Goal: Task Accomplishment & Management: Use online tool/utility

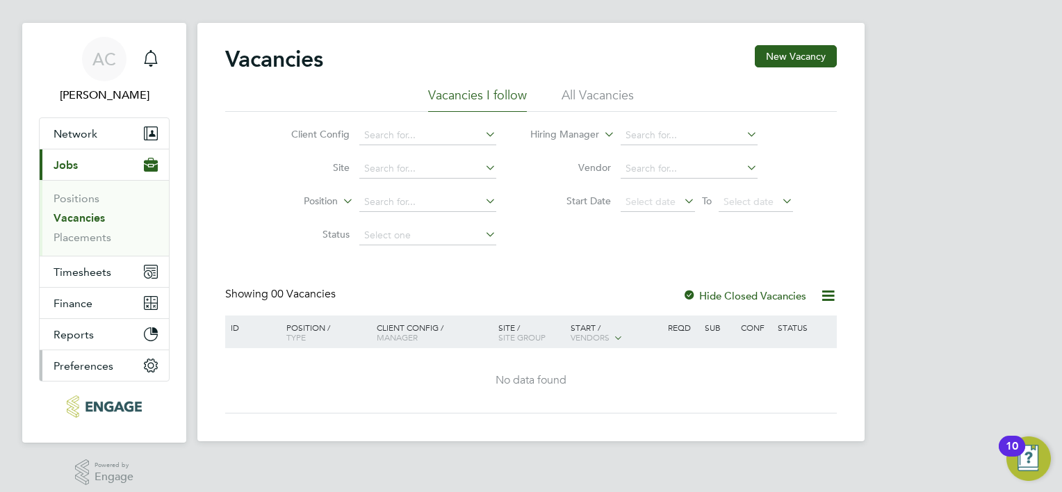
scroll to position [25, 0]
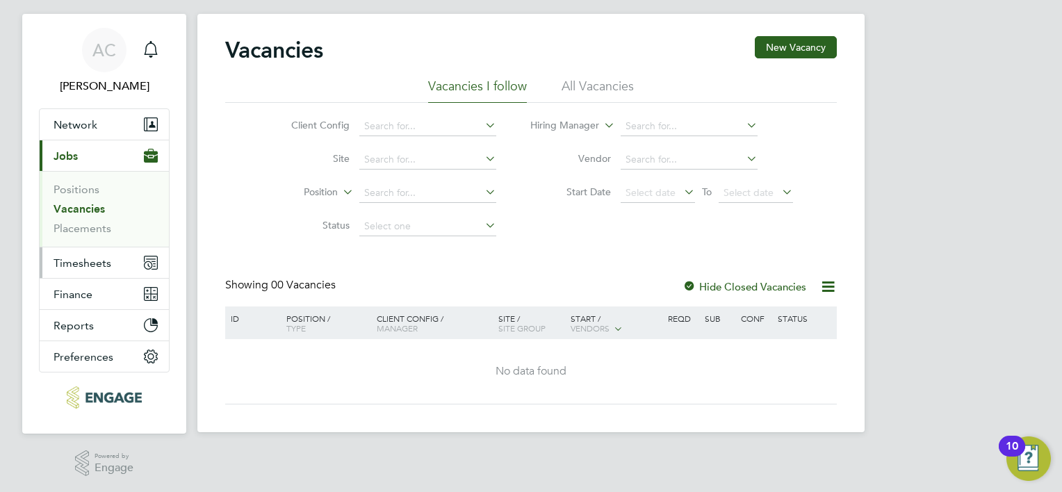
click at [100, 259] on span "Timesheets" at bounding box center [83, 263] width 58 height 13
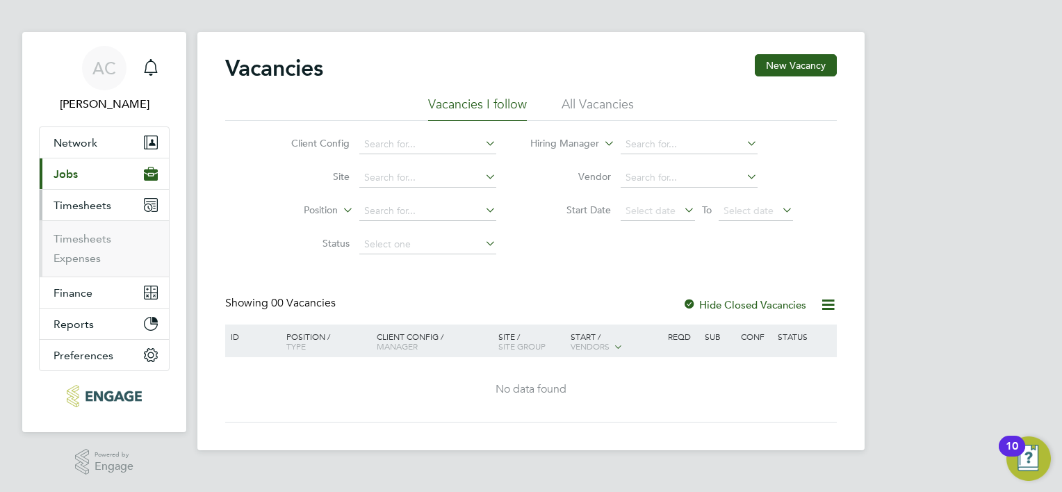
scroll to position [6, 0]
click at [104, 180] on button "Current page: Jobs" at bounding box center [104, 175] width 129 height 31
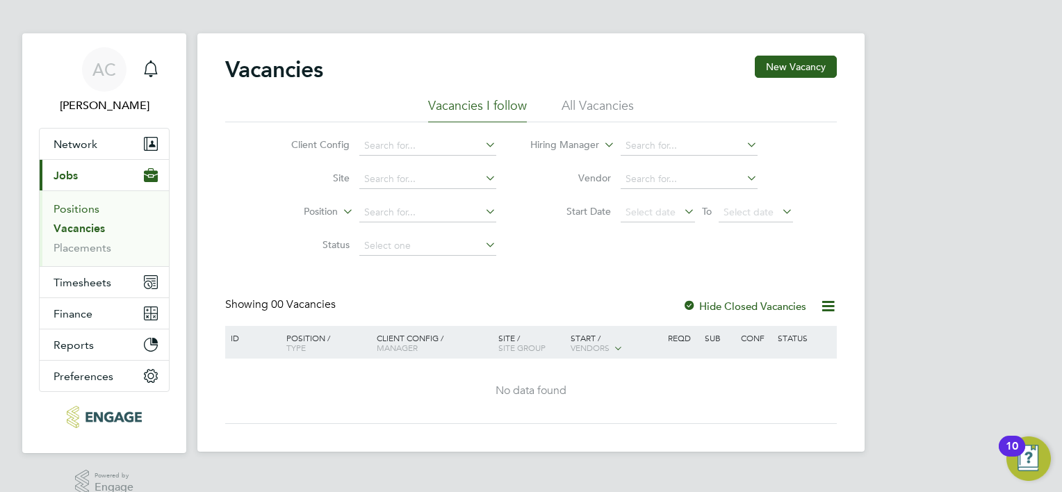
click at [97, 204] on link "Positions" at bounding box center [77, 208] width 46 height 13
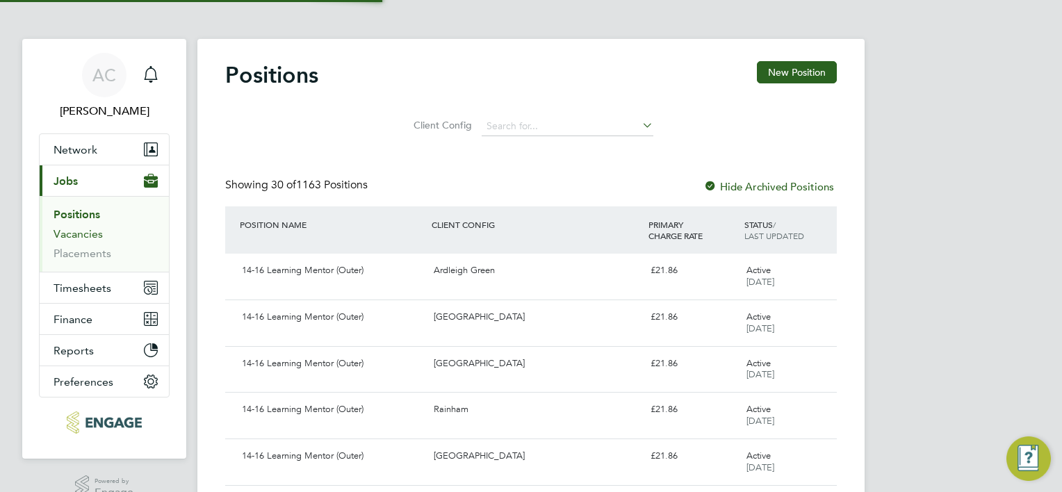
click at [98, 229] on link "Vacancies" at bounding box center [78, 233] width 49 height 13
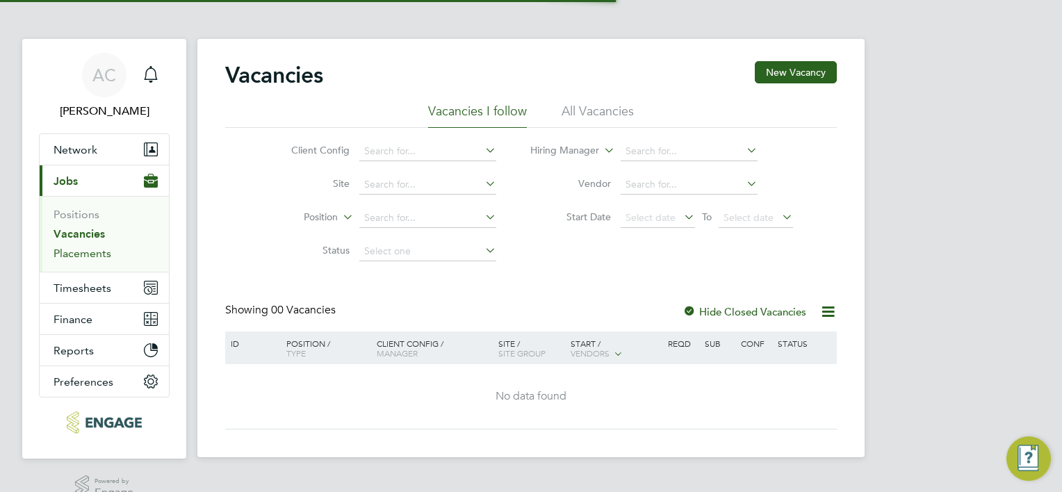
click at [103, 253] on link "Placements" at bounding box center [83, 253] width 58 height 13
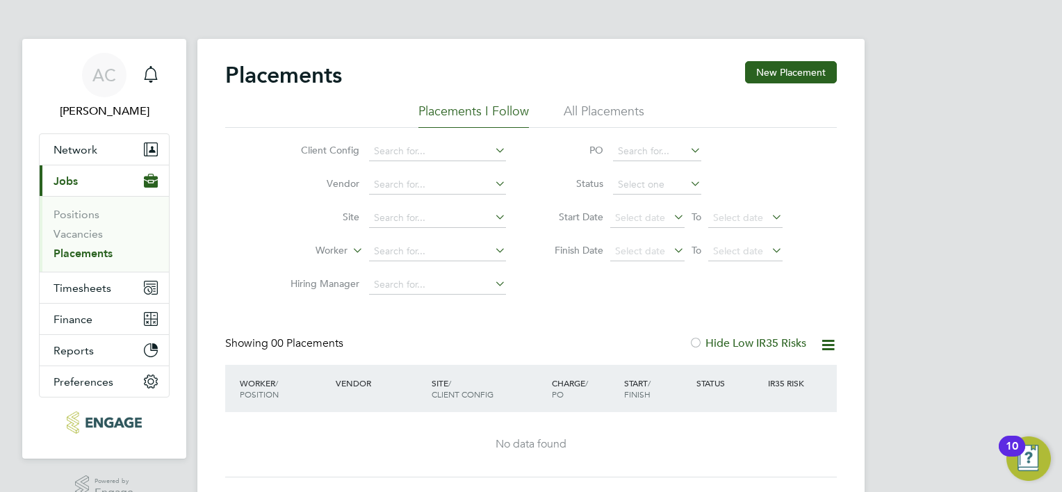
click at [590, 115] on li "All Placements" at bounding box center [604, 115] width 81 height 25
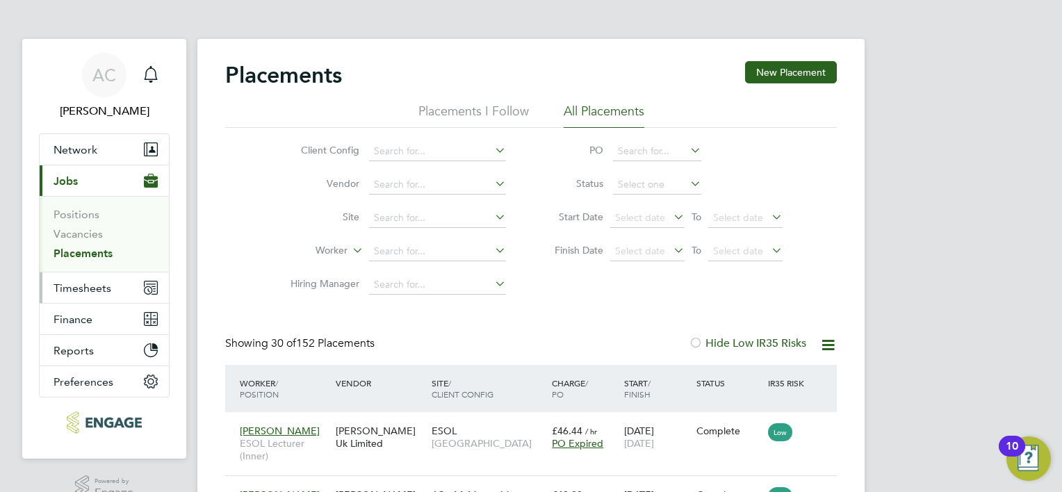
click at [103, 283] on span "Timesheets" at bounding box center [83, 288] width 58 height 13
click at [88, 289] on span "Timesheets" at bounding box center [83, 288] width 58 height 13
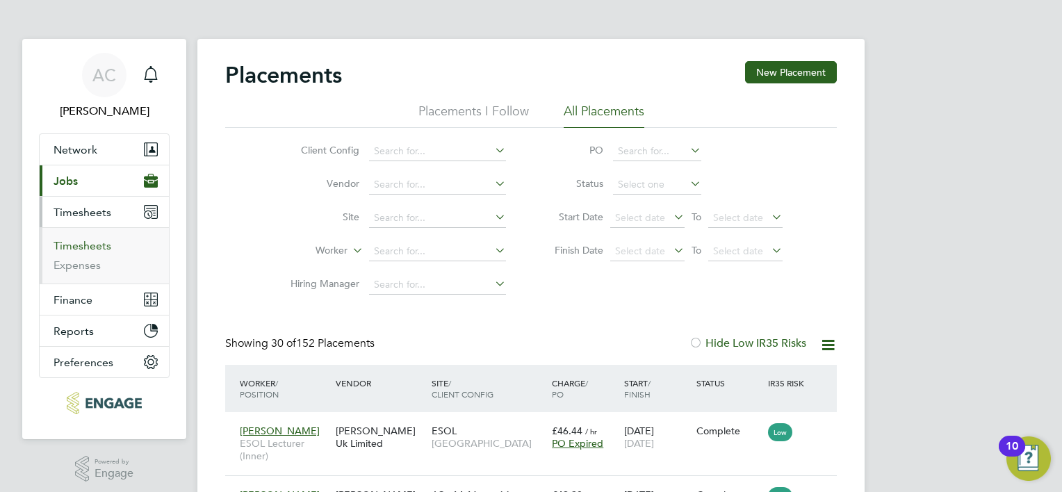
click at [89, 245] on link "Timesheets" at bounding box center [83, 245] width 58 height 13
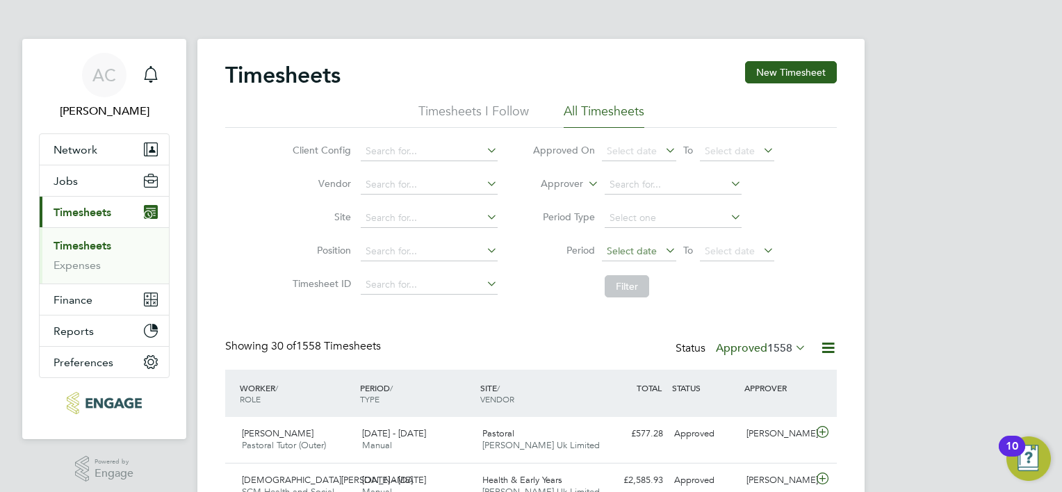
click at [650, 248] on span "Select date" at bounding box center [632, 251] width 50 height 13
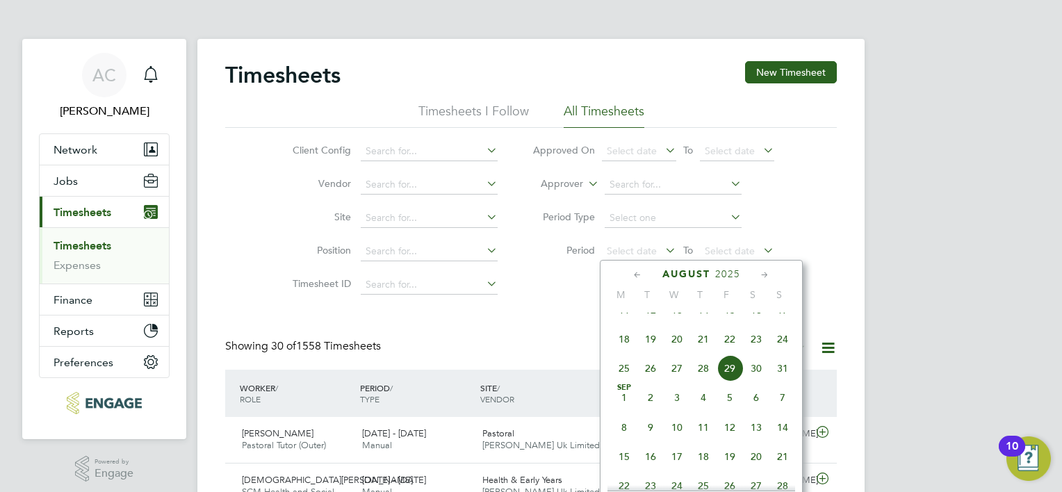
click at [636, 271] on icon at bounding box center [637, 275] width 13 height 15
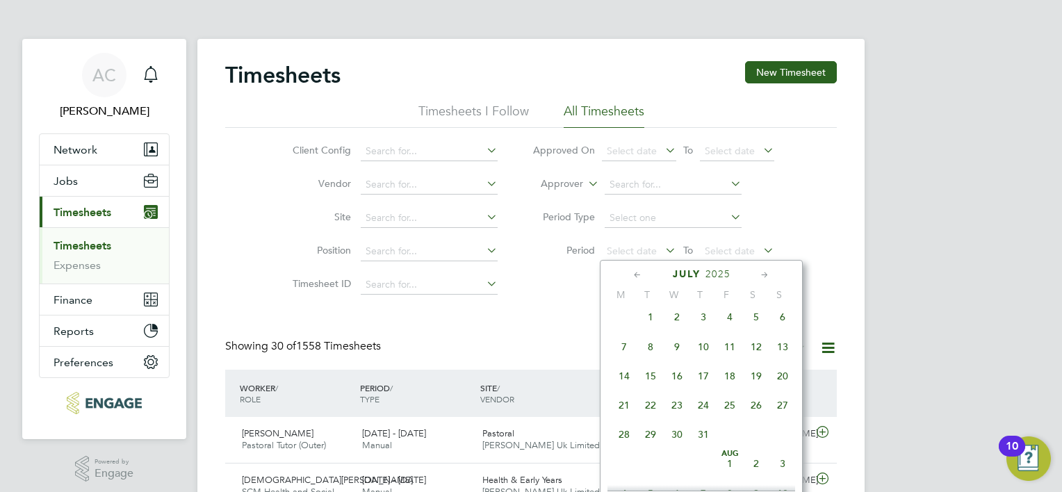
click at [636, 271] on icon at bounding box center [637, 275] width 13 height 15
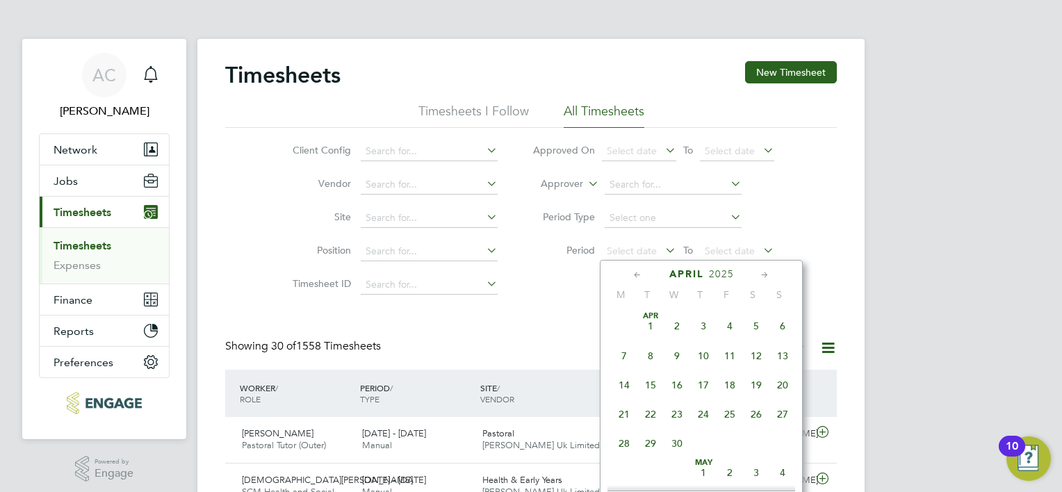
click at [636, 271] on icon at bounding box center [637, 275] width 13 height 15
click at [627, 387] on span "10" at bounding box center [624, 385] width 26 height 26
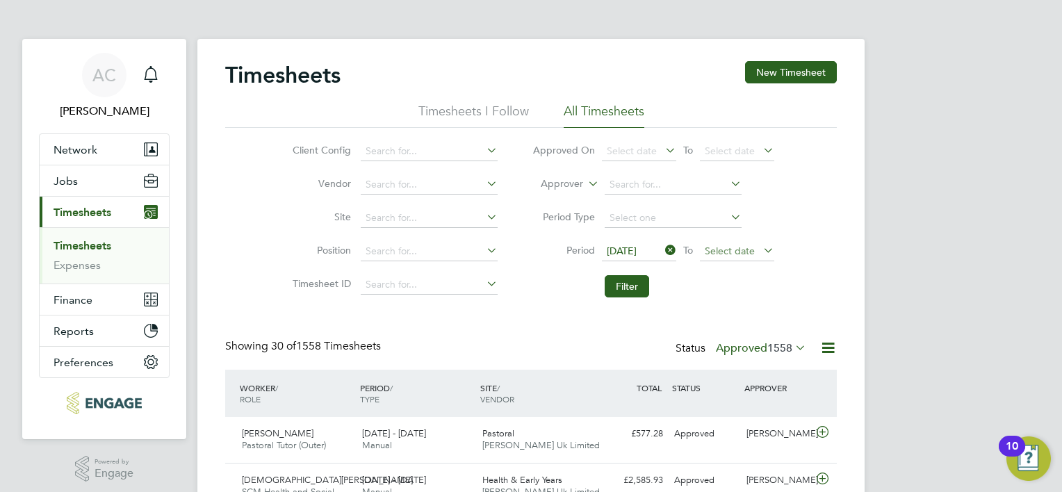
click at [759, 251] on span "Select date" at bounding box center [737, 252] width 74 height 19
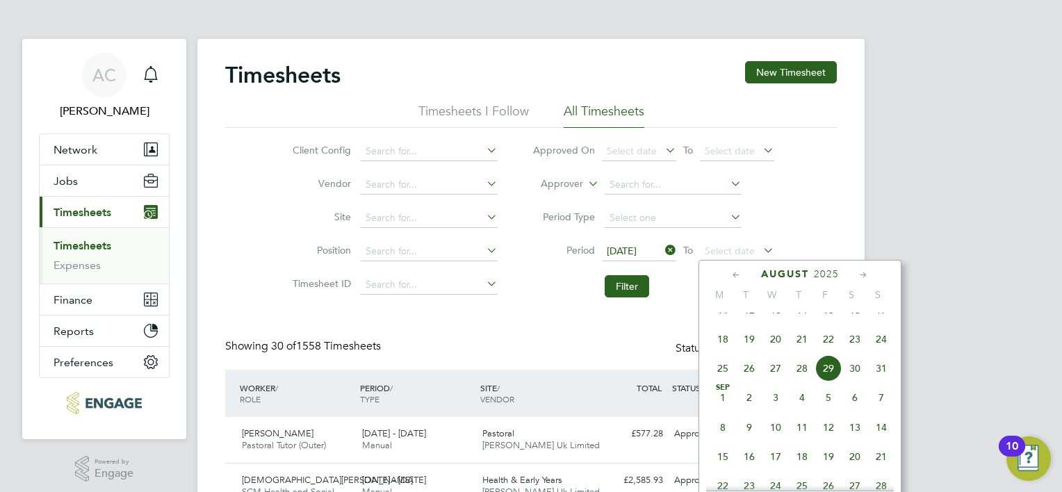
click at [731, 281] on icon at bounding box center [736, 275] width 13 height 15
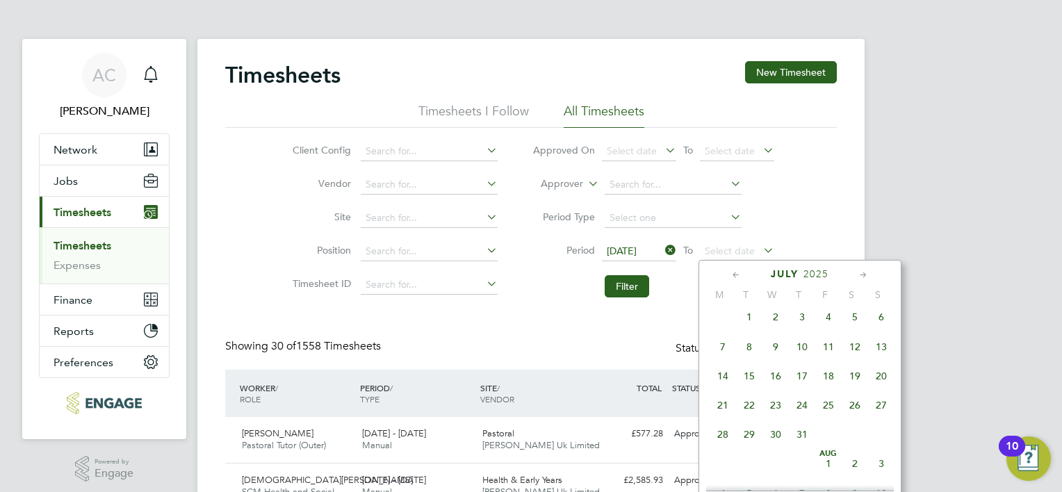
click at [731, 281] on icon at bounding box center [736, 275] width 13 height 15
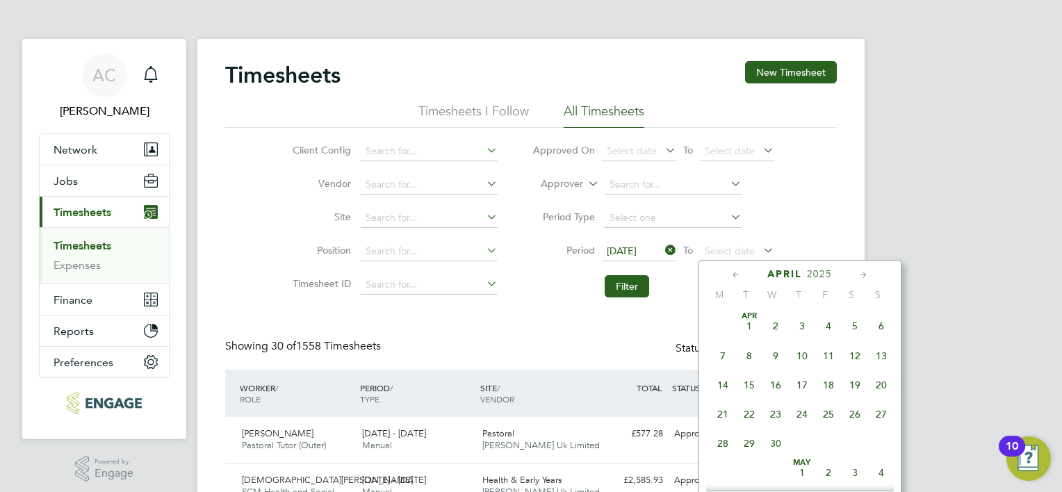
click at [731, 281] on icon at bounding box center [736, 275] width 13 height 15
click at [883, 420] on span "23" at bounding box center [881, 414] width 26 height 26
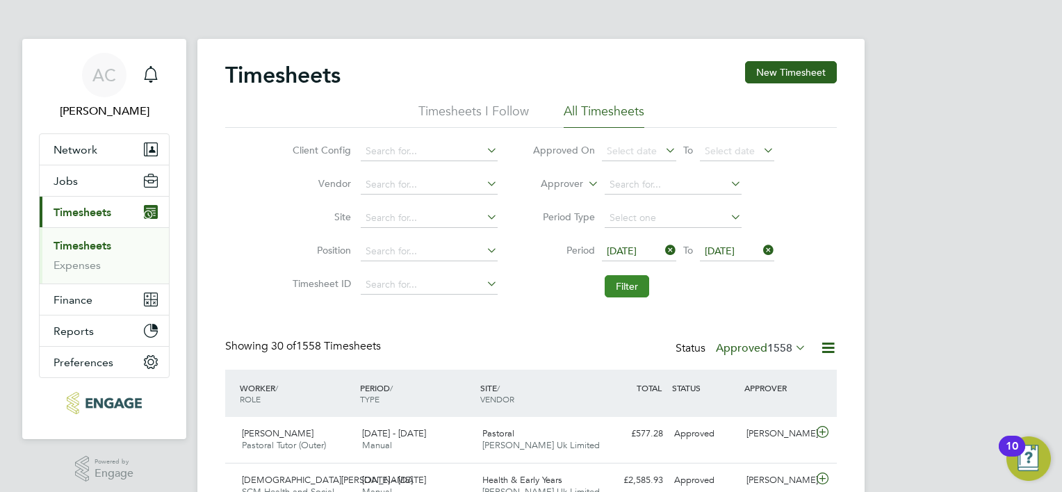
click at [635, 281] on button "Filter" at bounding box center [627, 286] width 44 height 22
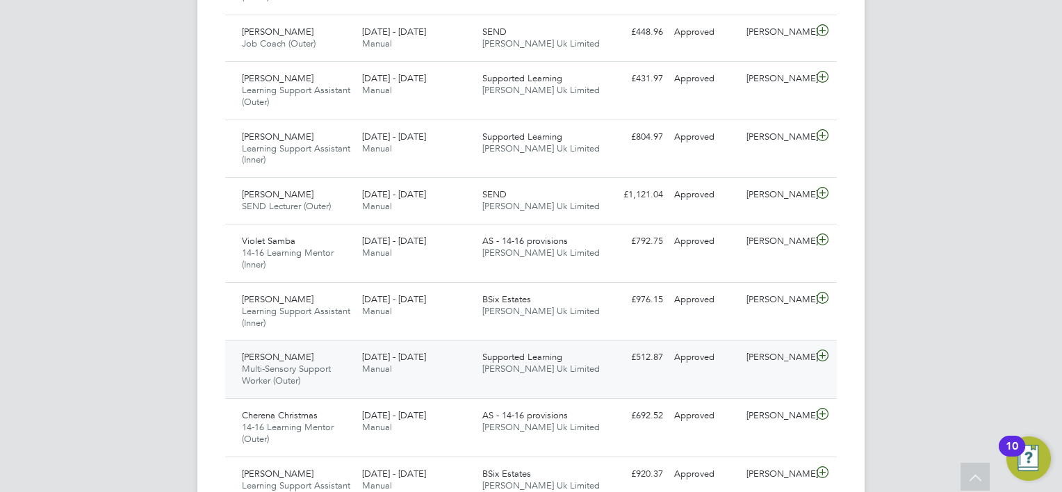
click at [828, 350] on icon at bounding box center [822, 355] width 17 height 11
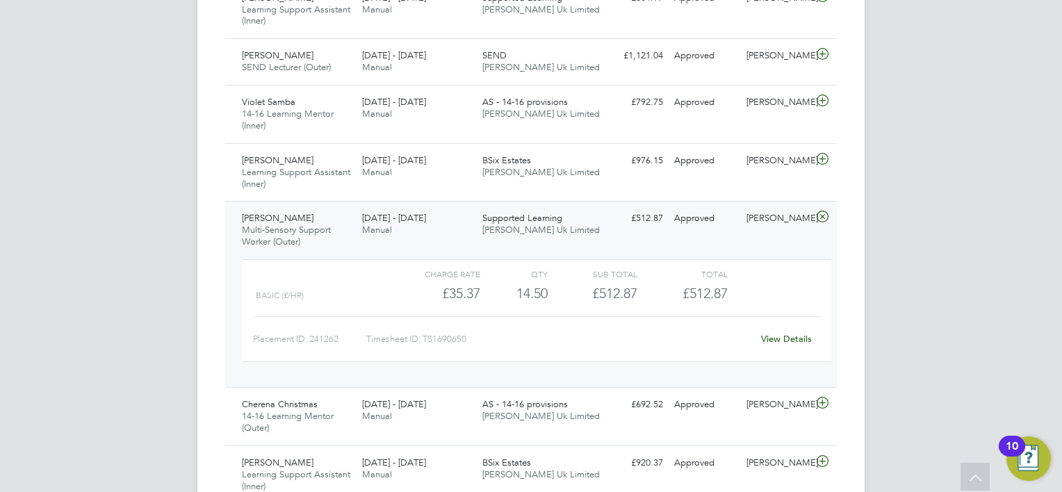
scroll to position [1738, 0]
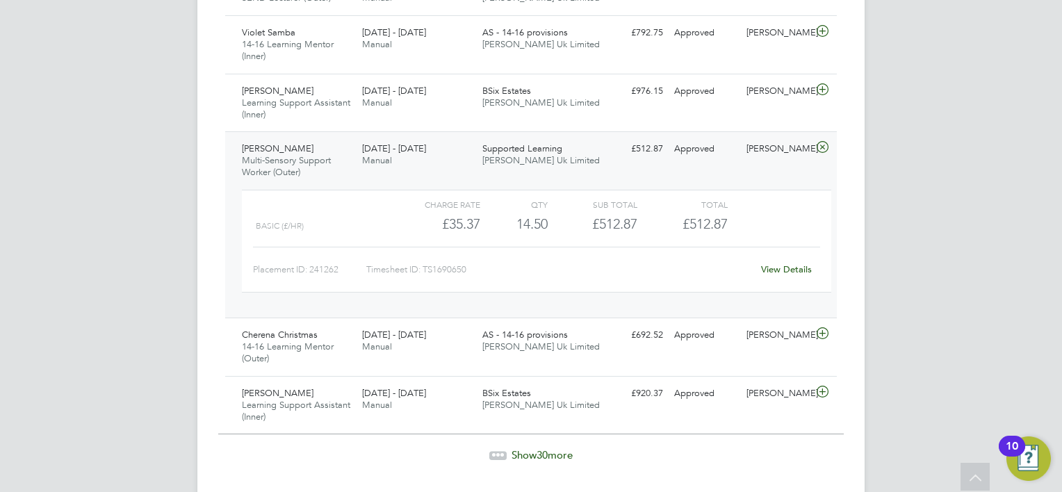
click at [545, 448] on span "30" at bounding box center [542, 454] width 11 height 13
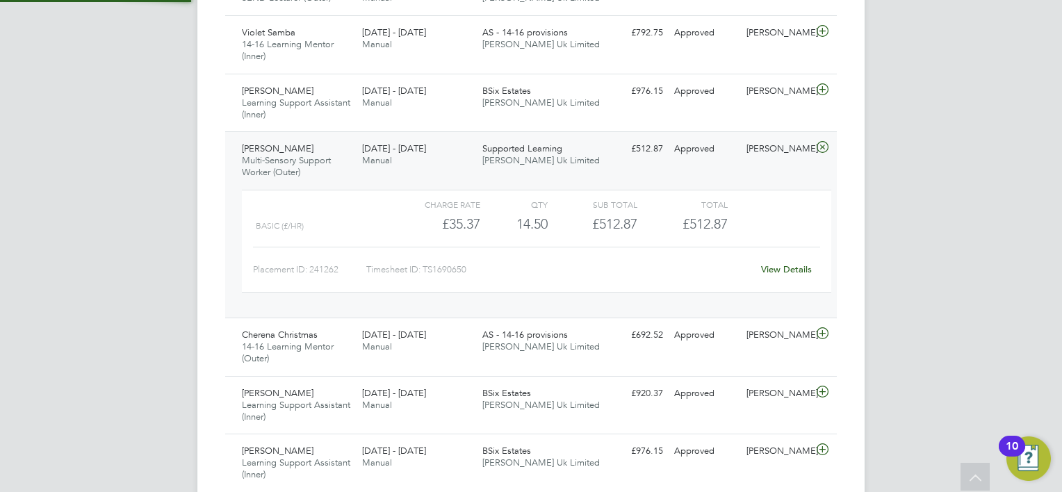
scroll to position [35, 121]
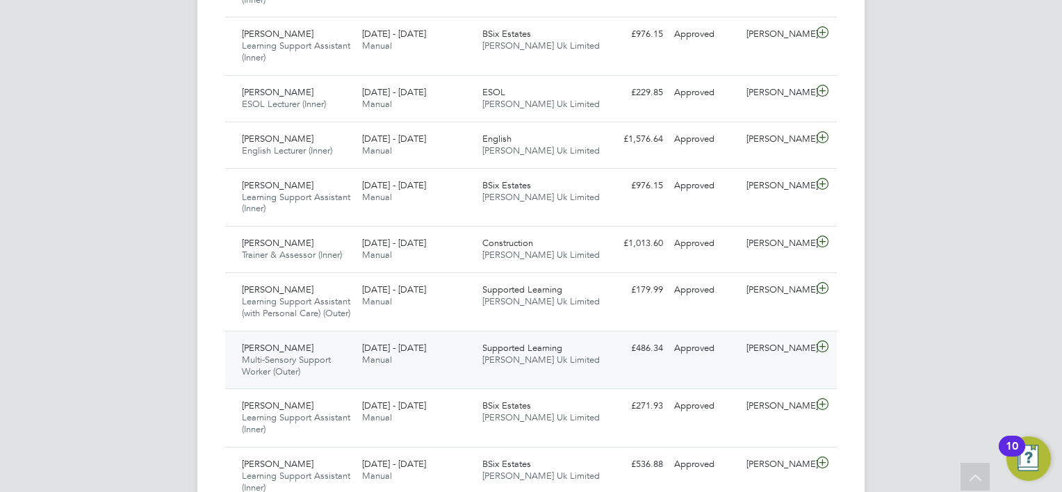
click at [825, 353] on icon at bounding box center [822, 346] width 17 height 11
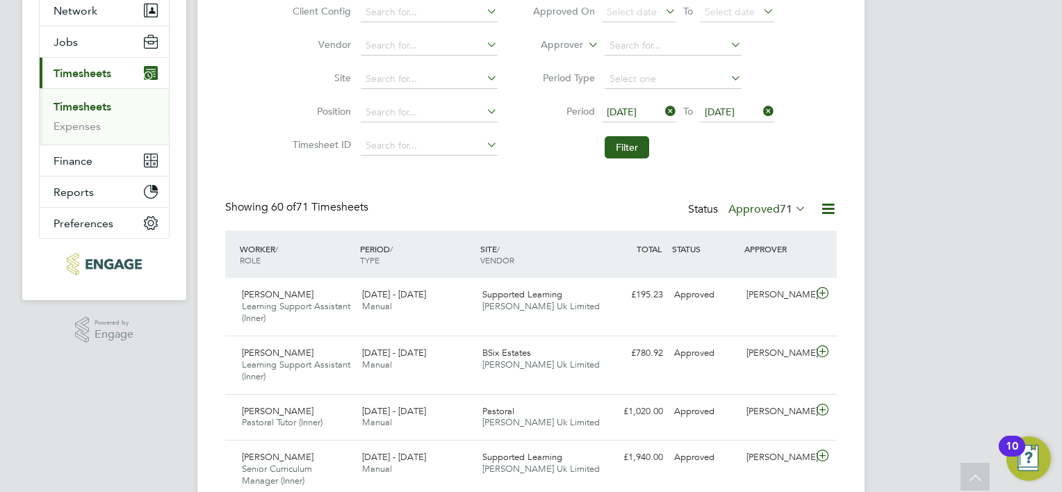
scroll to position [0, 0]
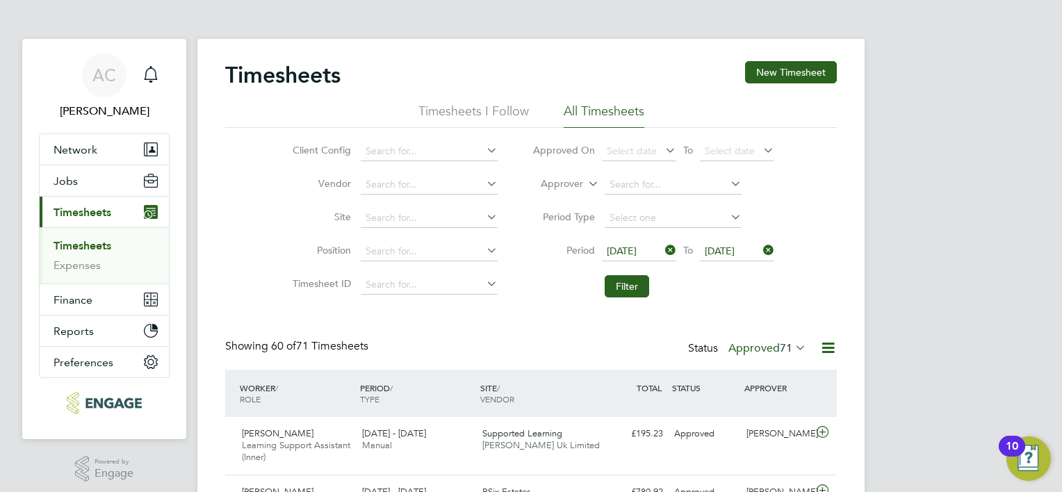
click at [663, 248] on icon at bounding box center [663, 250] width 0 height 19
click at [761, 250] on icon at bounding box center [761, 250] width 0 height 19
click at [440, 183] on input at bounding box center [429, 184] width 137 height 19
click at [484, 183] on icon at bounding box center [484, 183] width 0 height 19
click at [484, 184] on icon at bounding box center [484, 183] width 0 height 19
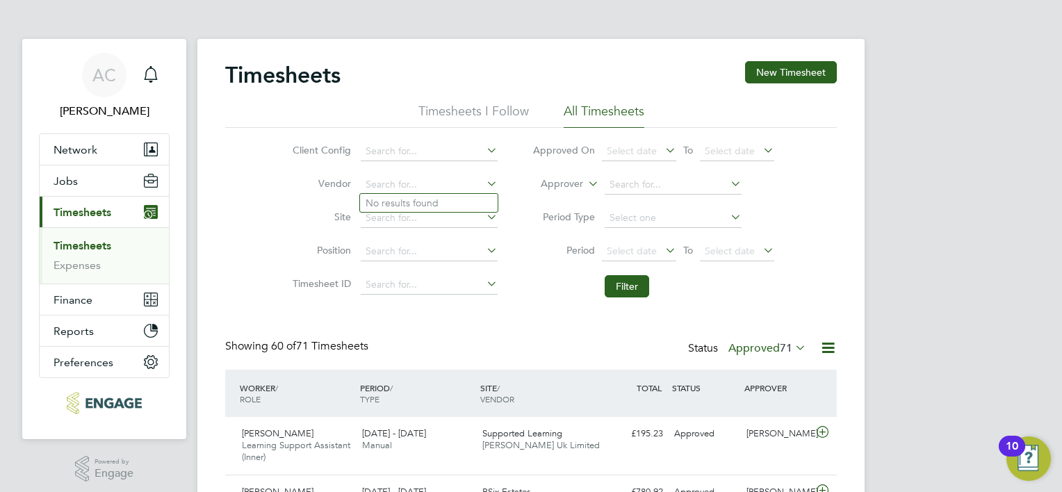
click at [663, 249] on icon at bounding box center [663, 250] width 0 height 19
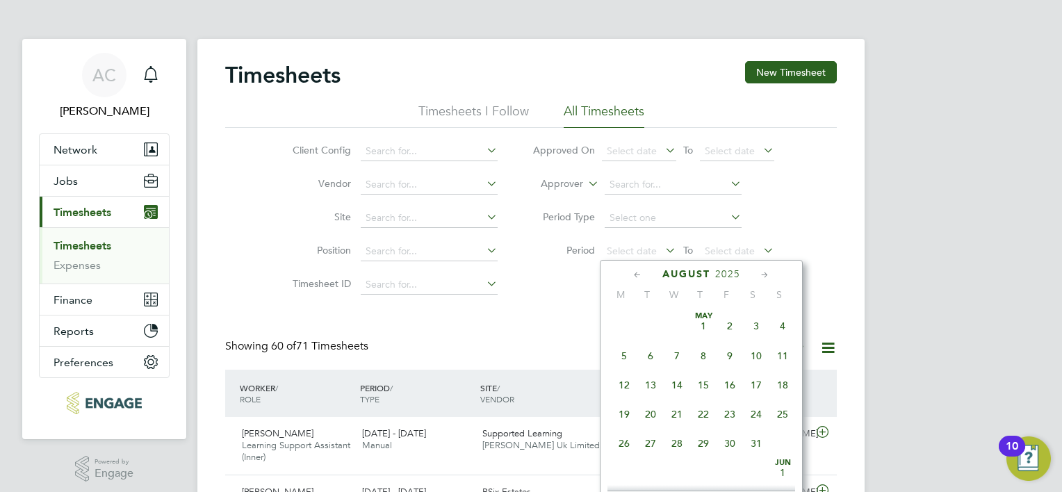
scroll to position [544, 0]
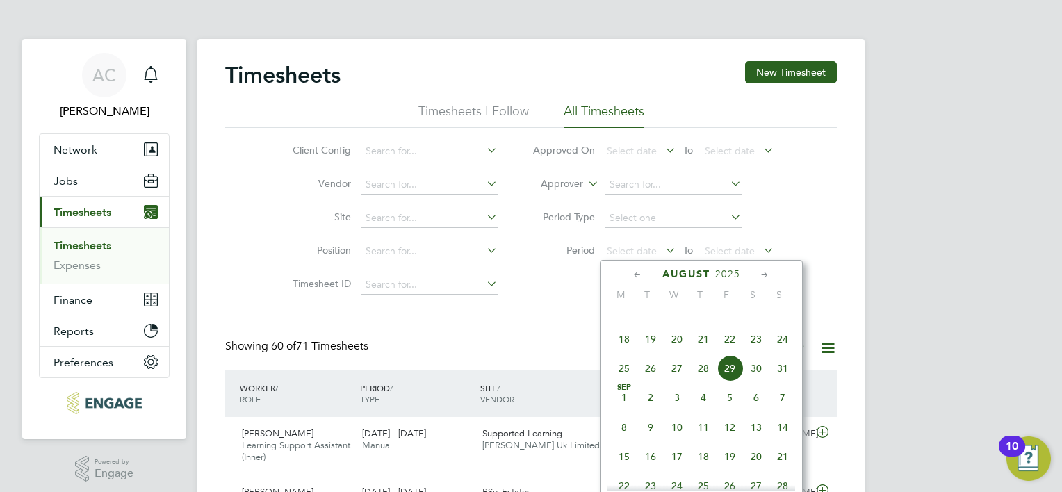
click at [633, 277] on icon at bounding box center [637, 275] width 13 height 15
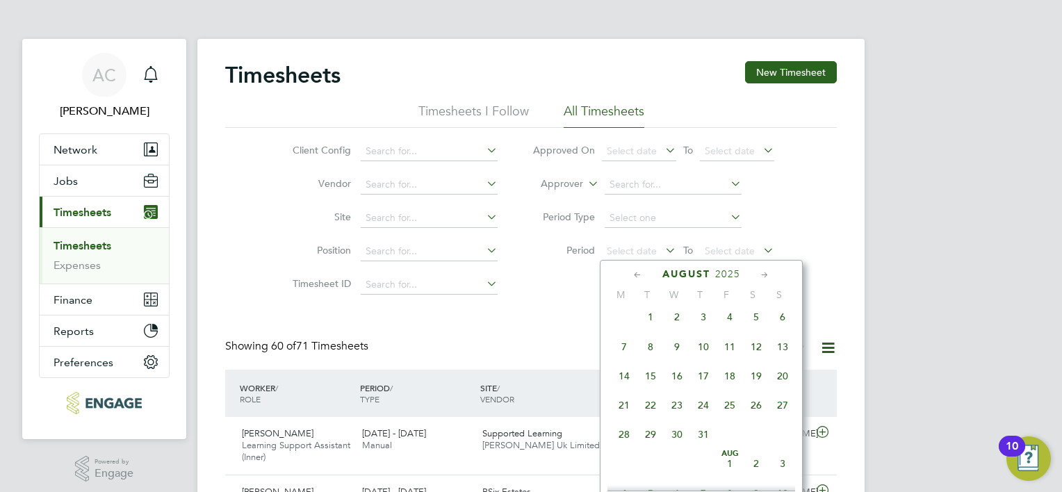
click at [633, 277] on icon at bounding box center [637, 275] width 13 height 15
click at [632, 277] on icon at bounding box center [637, 275] width 13 height 15
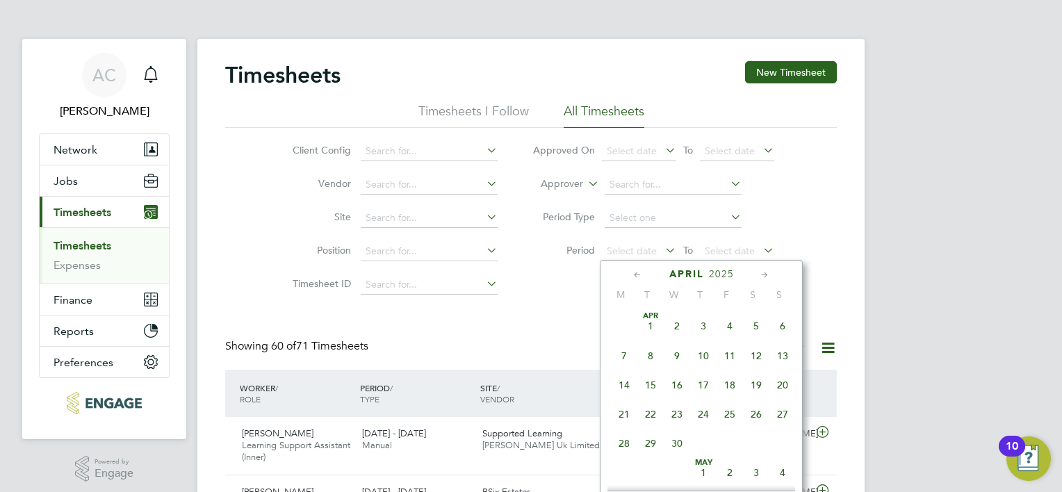
click at [632, 277] on icon at bounding box center [637, 275] width 13 height 15
click at [628, 414] on span "17" at bounding box center [624, 414] width 26 height 26
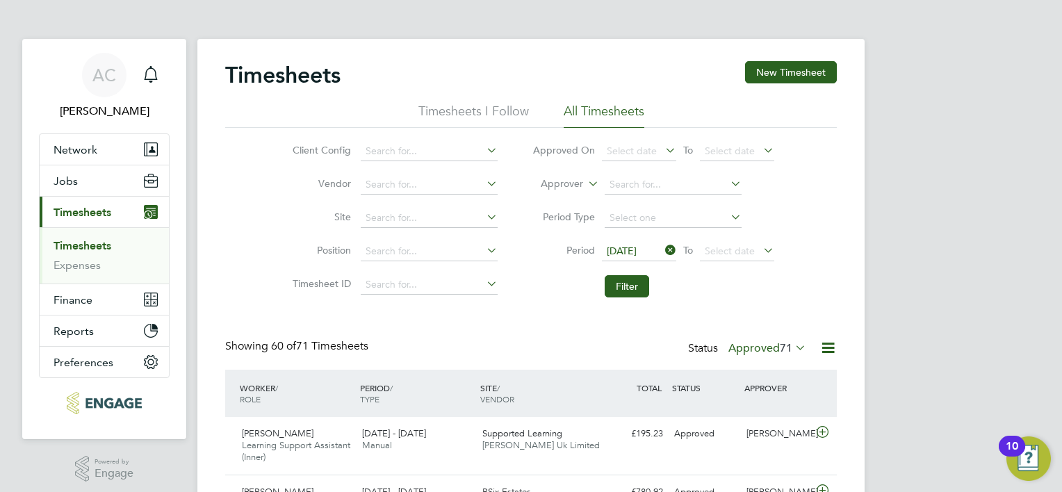
click at [761, 250] on icon at bounding box center [761, 250] width 0 height 19
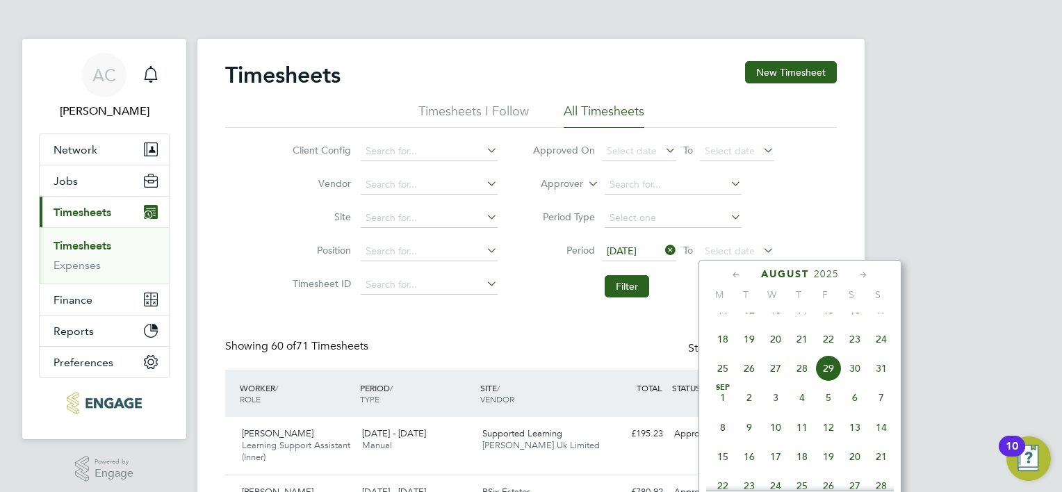
click at [736, 275] on icon at bounding box center [736, 275] width 13 height 15
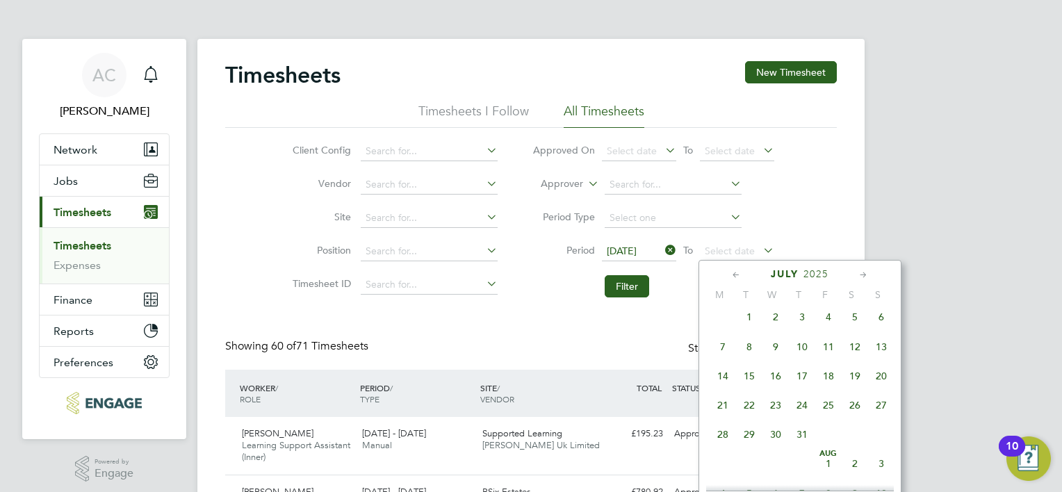
click at [736, 275] on icon at bounding box center [736, 275] width 13 height 15
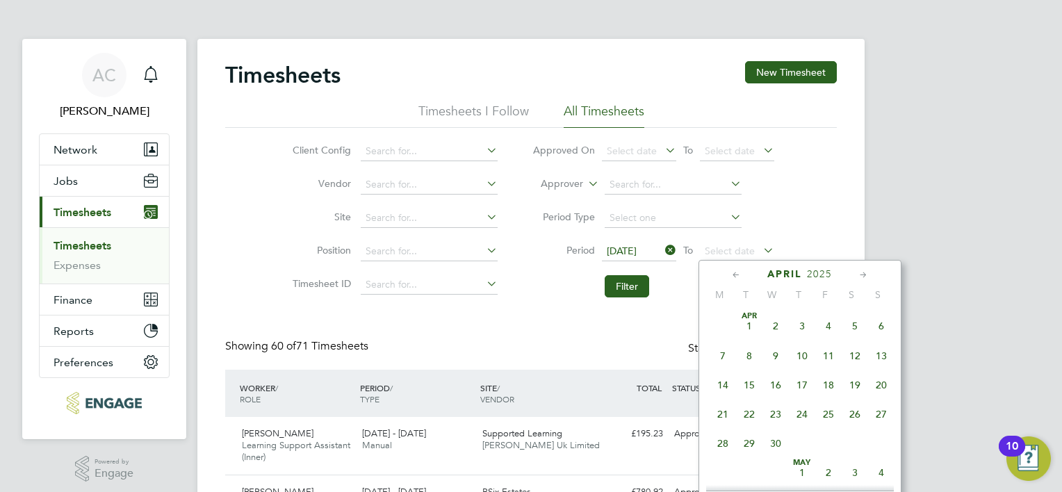
click at [880, 322] on span "6" at bounding box center [881, 326] width 26 height 26
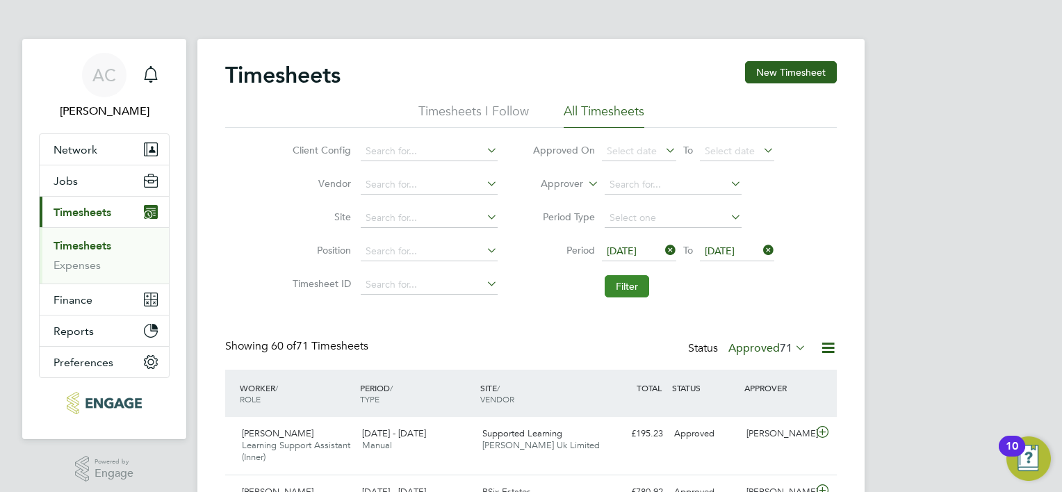
click at [638, 289] on button "Filter" at bounding box center [627, 286] width 44 height 22
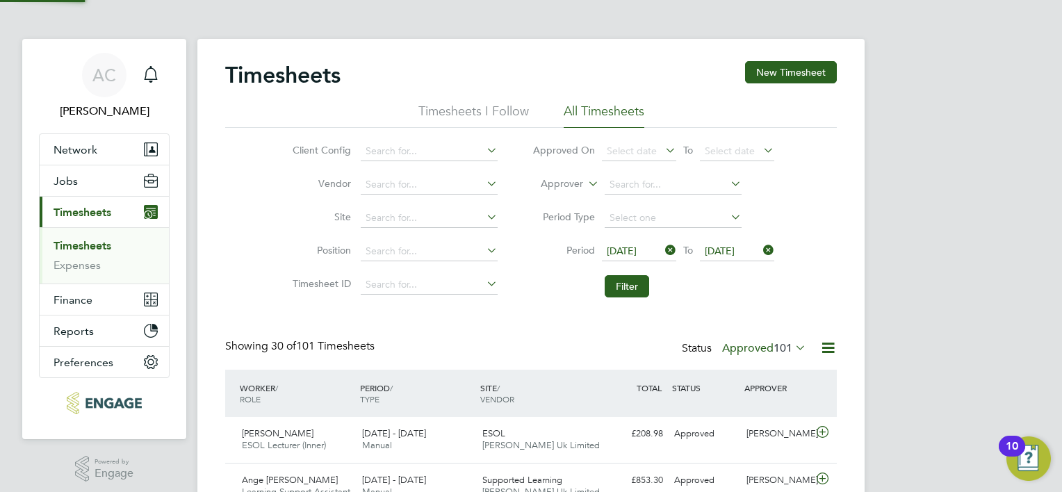
scroll to position [47, 121]
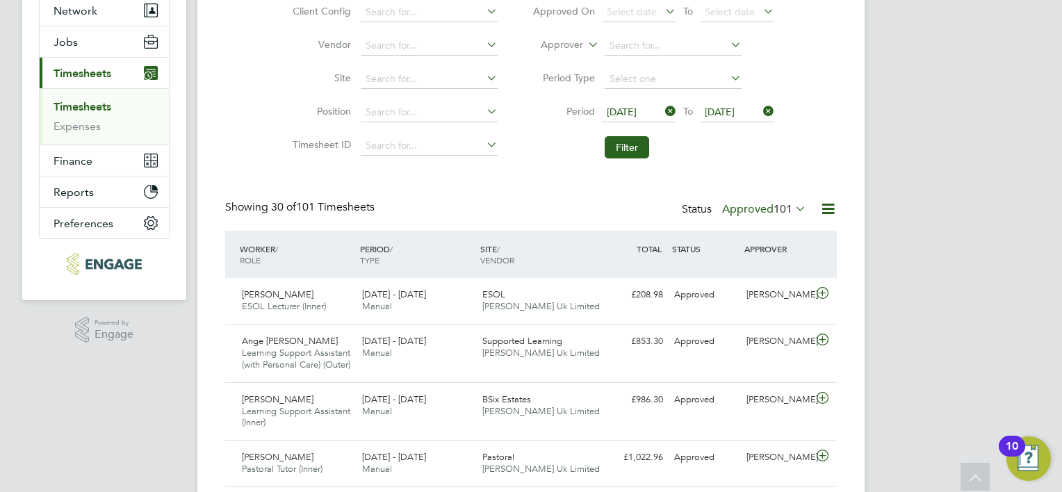
click at [834, 213] on icon at bounding box center [828, 208] width 17 height 17
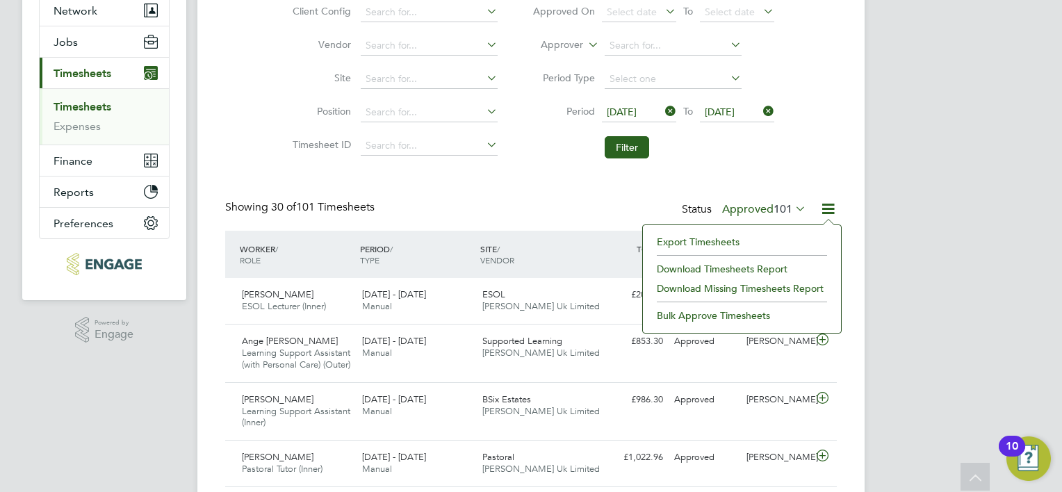
click at [751, 270] on li "Download Timesheets Report" at bounding box center [742, 268] width 184 height 19
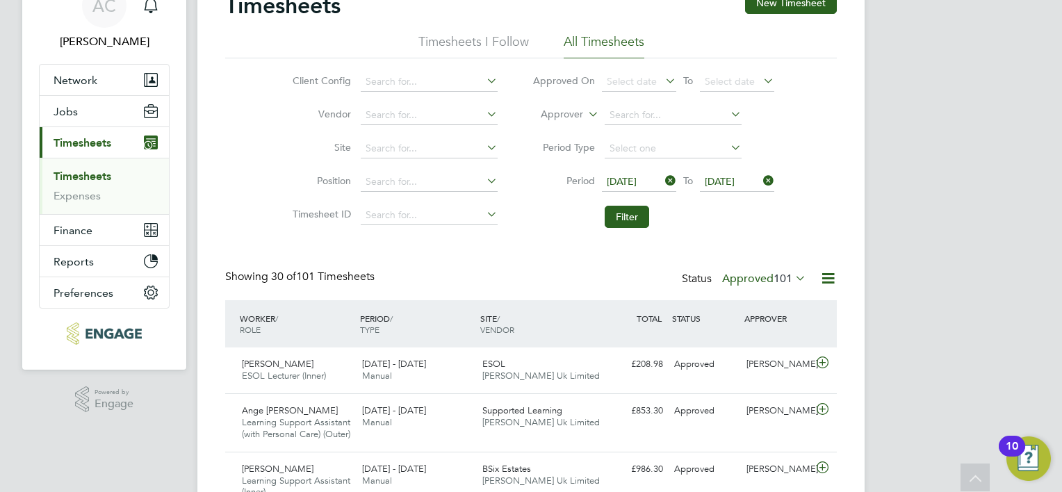
scroll to position [0, 0]
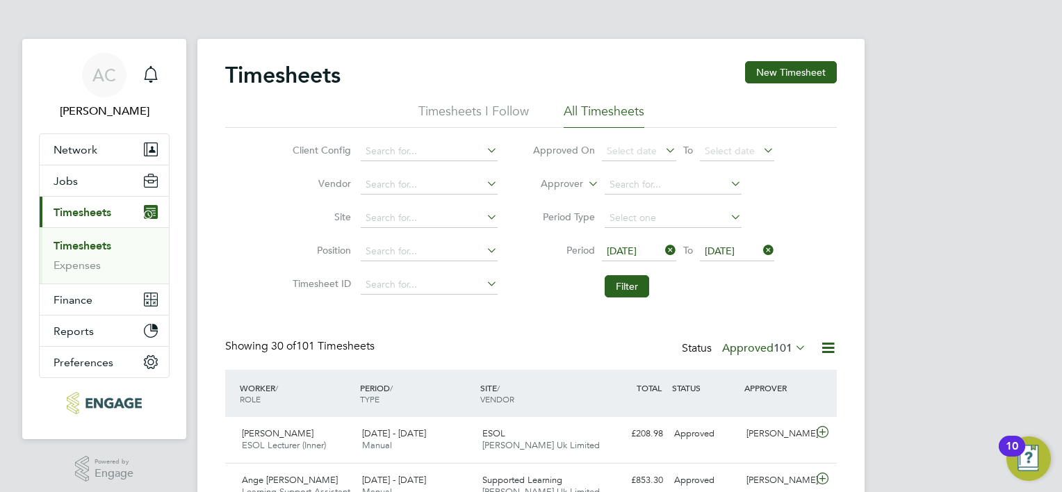
click at [663, 250] on icon at bounding box center [663, 250] width 0 height 19
click at [661, 249] on span "Select date" at bounding box center [639, 252] width 74 height 19
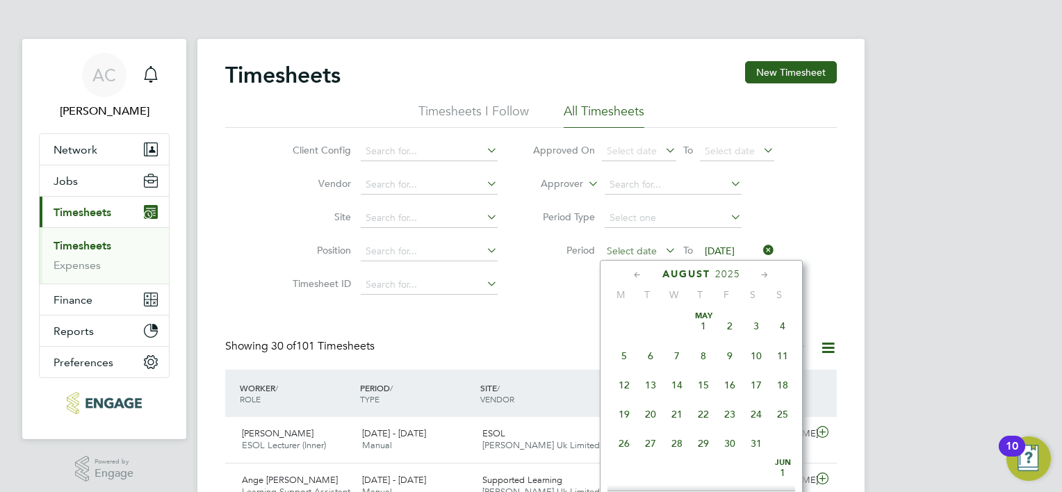
scroll to position [544, 0]
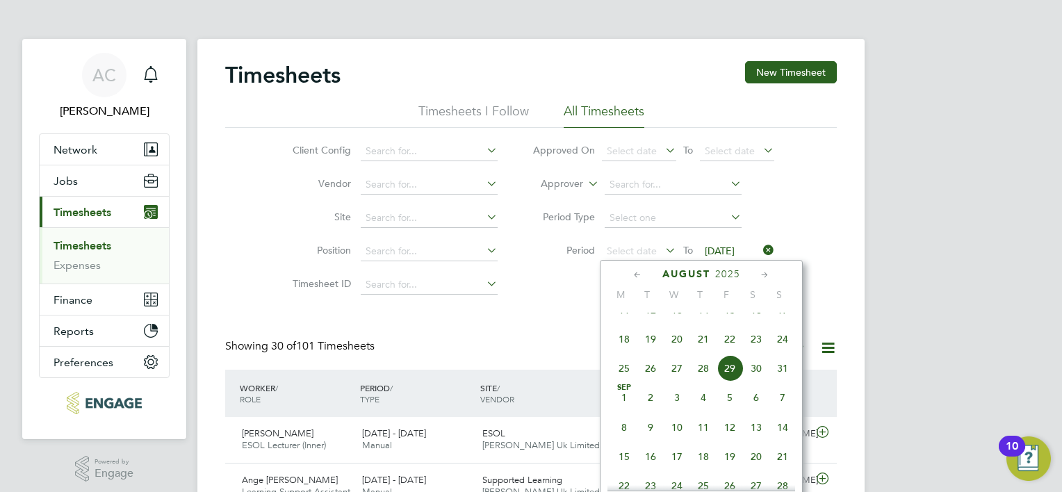
click at [629, 273] on div "[DATE]" at bounding box center [702, 274] width 188 height 13
drag, startPoint x: 629, startPoint y: 273, endPoint x: 642, endPoint y: 277, distance: 14.5
click at [642, 277] on icon at bounding box center [637, 275] width 13 height 15
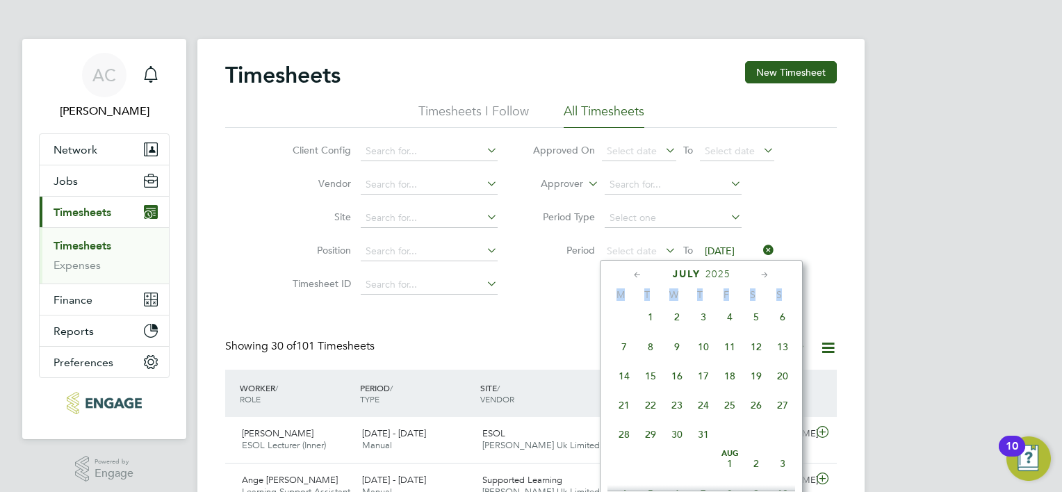
click at [642, 277] on icon at bounding box center [637, 275] width 13 height 15
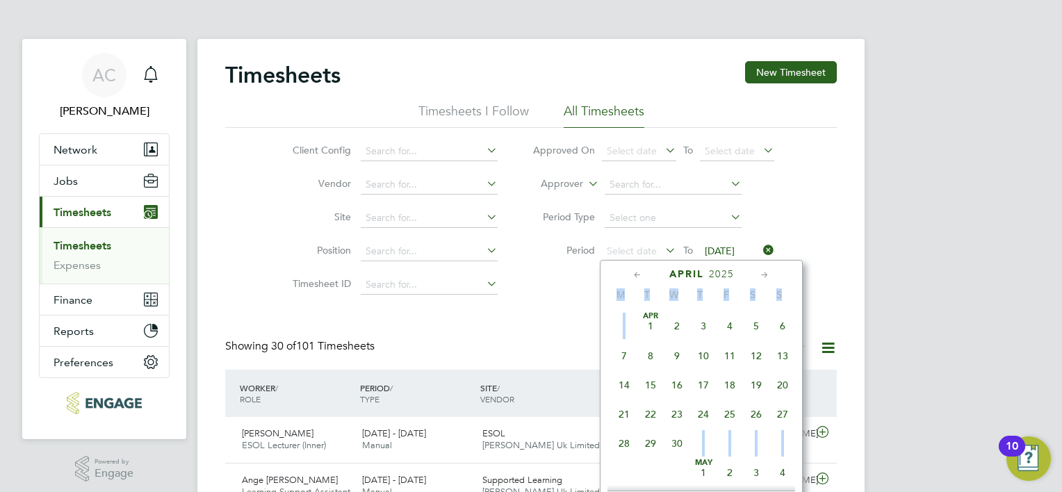
click at [782, 413] on span "27" at bounding box center [783, 414] width 26 height 26
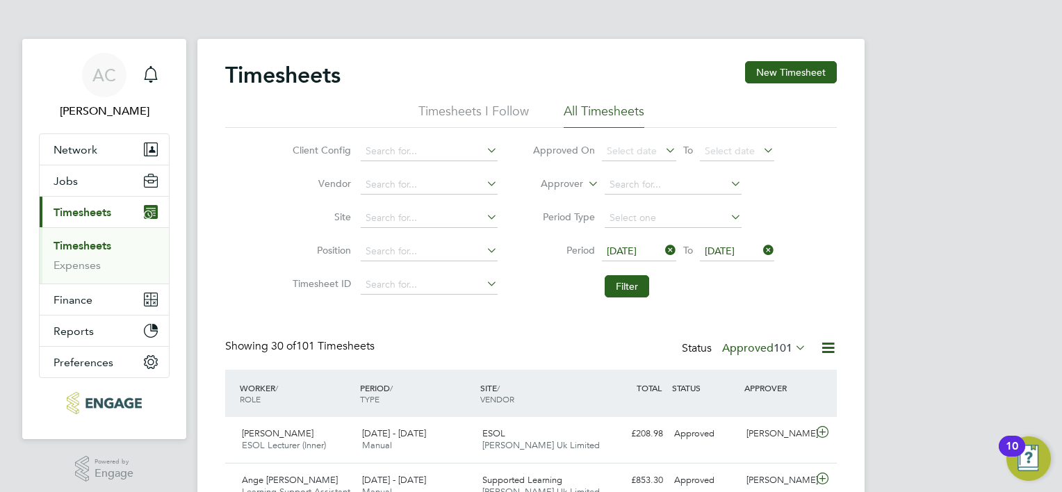
click at [761, 251] on icon at bounding box center [761, 250] width 0 height 19
click at [738, 251] on span "Select date" at bounding box center [730, 251] width 50 height 13
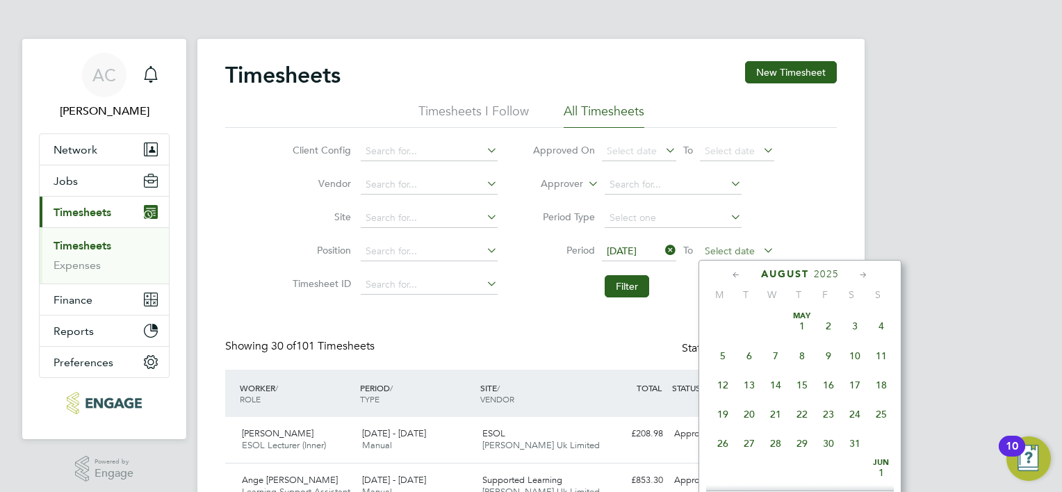
scroll to position [544, 0]
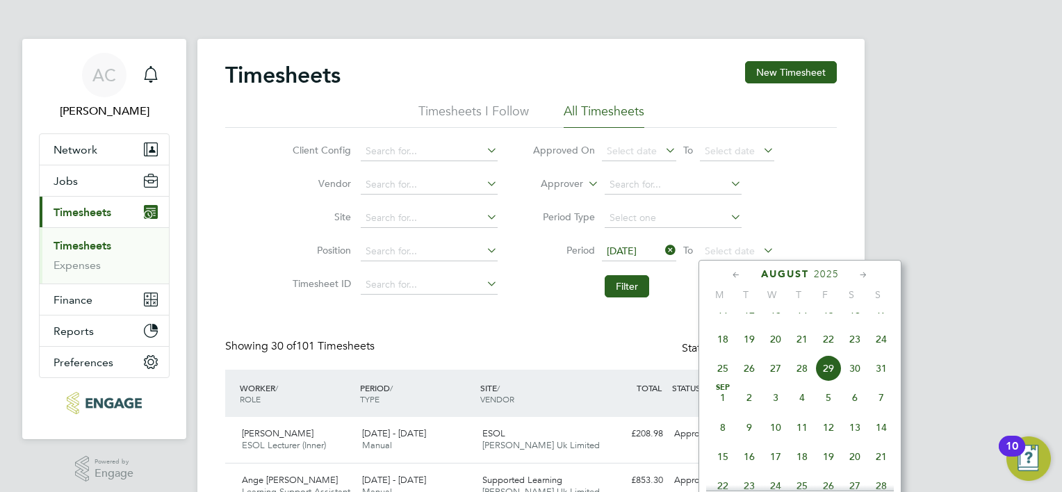
click at [736, 277] on icon at bounding box center [736, 275] width 13 height 15
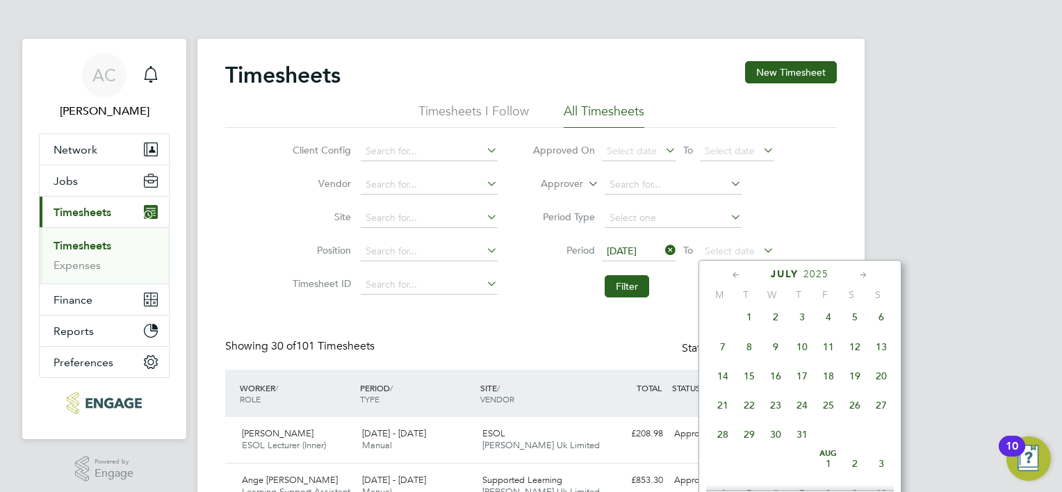
click at [736, 277] on icon at bounding box center [736, 275] width 13 height 15
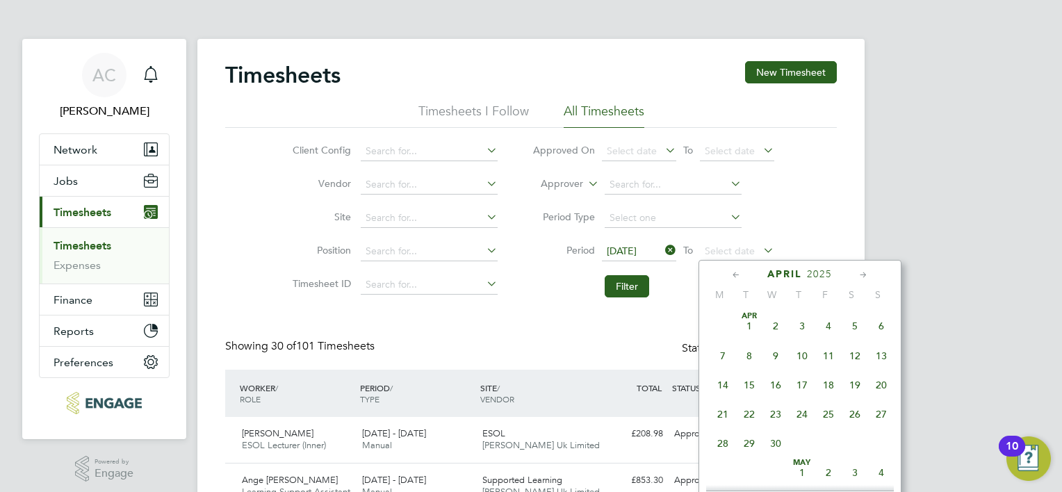
click at [736, 277] on icon at bounding box center [736, 275] width 13 height 15
click at [866, 273] on icon at bounding box center [863, 275] width 13 height 15
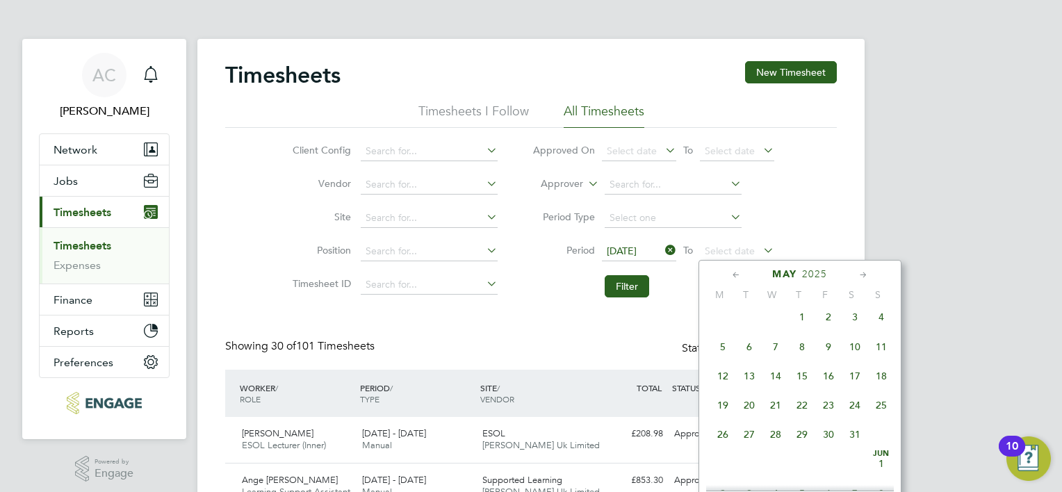
click at [882, 322] on span "4" at bounding box center [881, 317] width 26 height 26
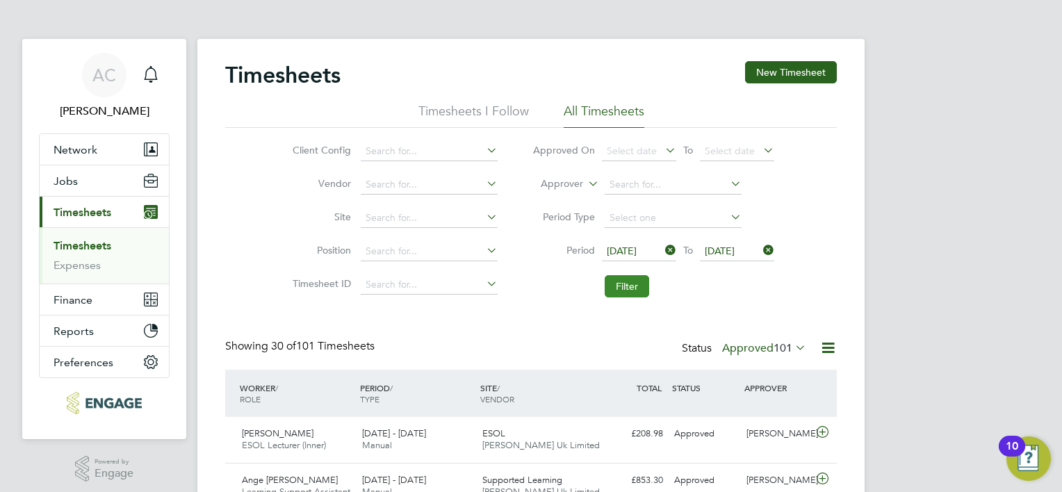
click at [629, 282] on button "Filter" at bounding box center [627, 286] width 44 height 22
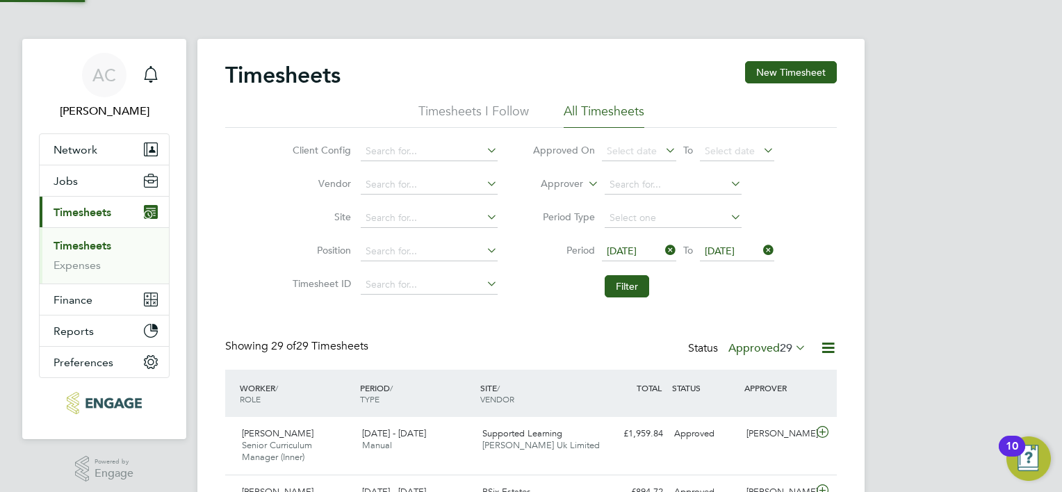
scroll to position [47, 121]
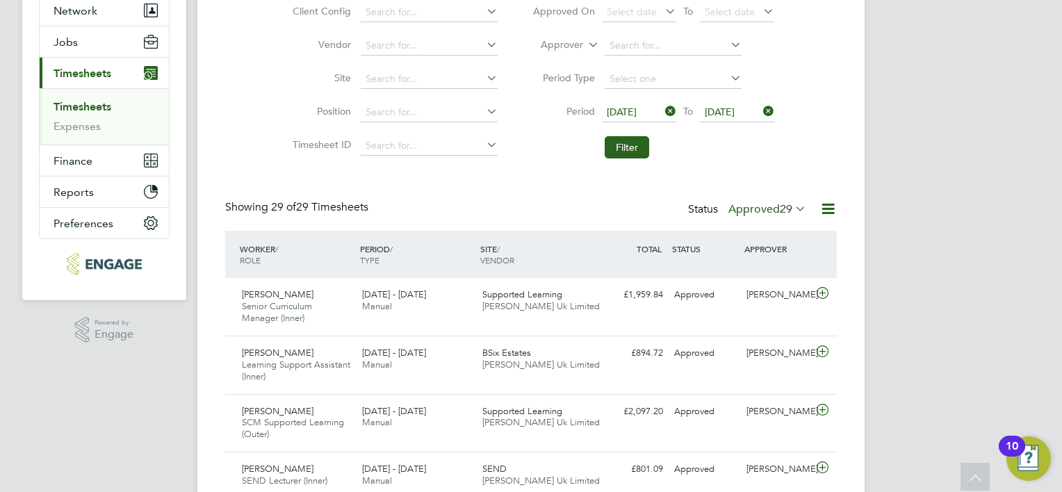
click at [827, 215] on icon at bounding box center [828, 208] width 17 height 17
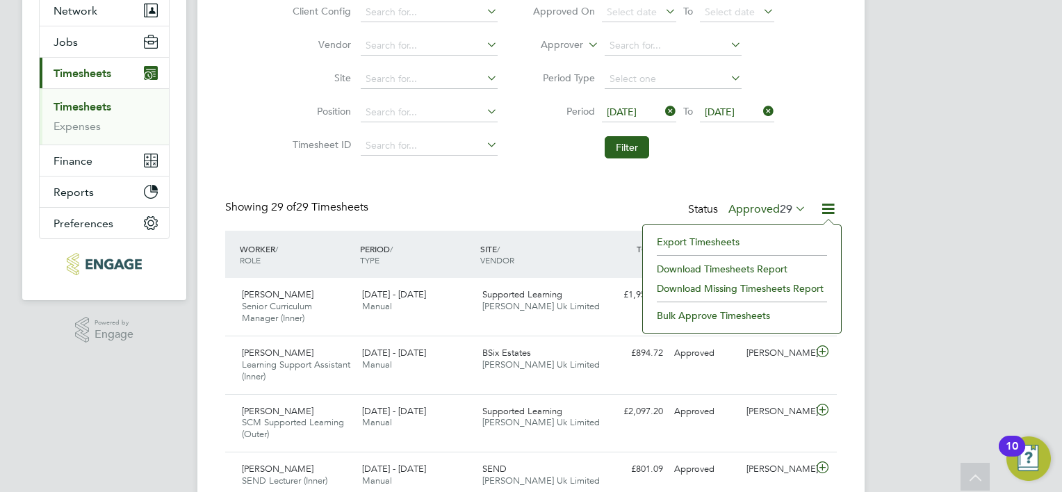
click at [704, 267] on li "Download Timesheets Report" at bounding box center [742, 268] width 184 height 19
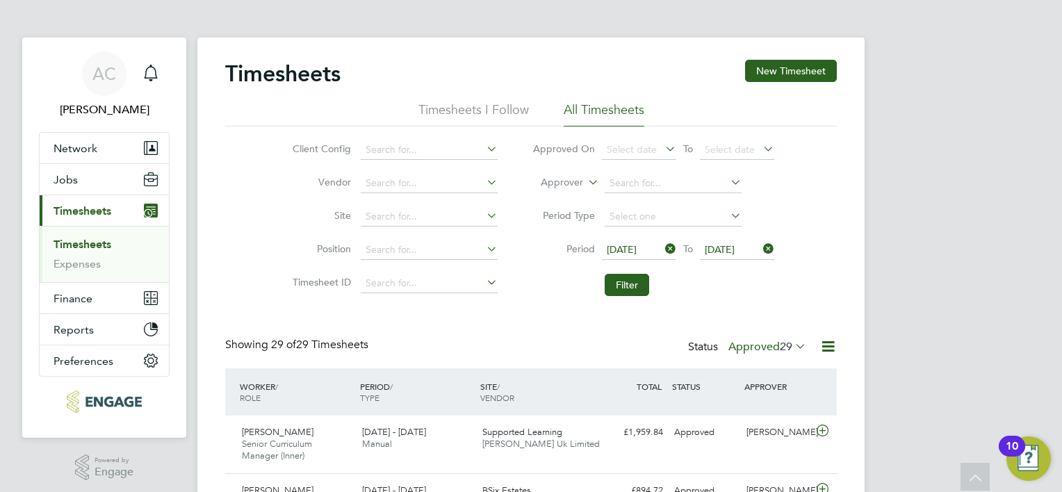
scroll to position [0, 0]
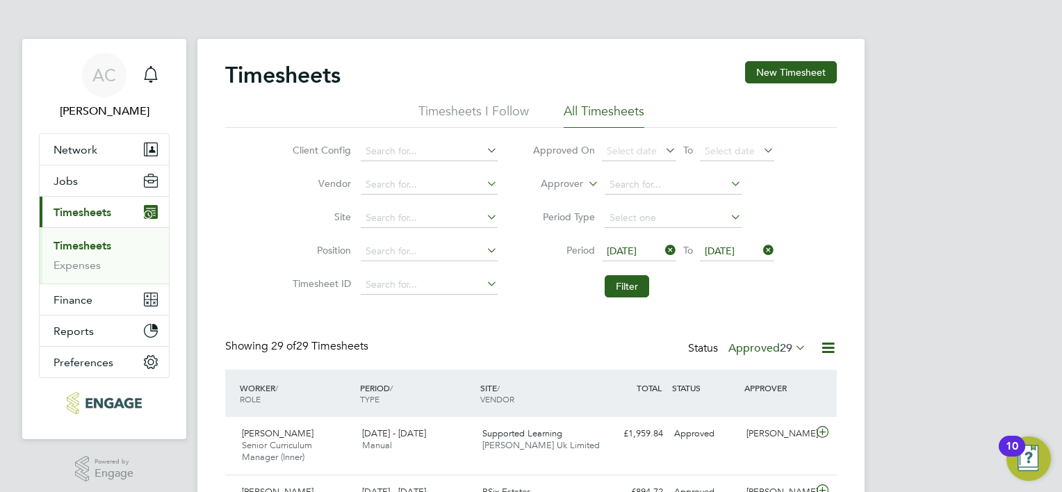
click at [827, 348] on icon at bounding box center [828, 347] width 17 height 17
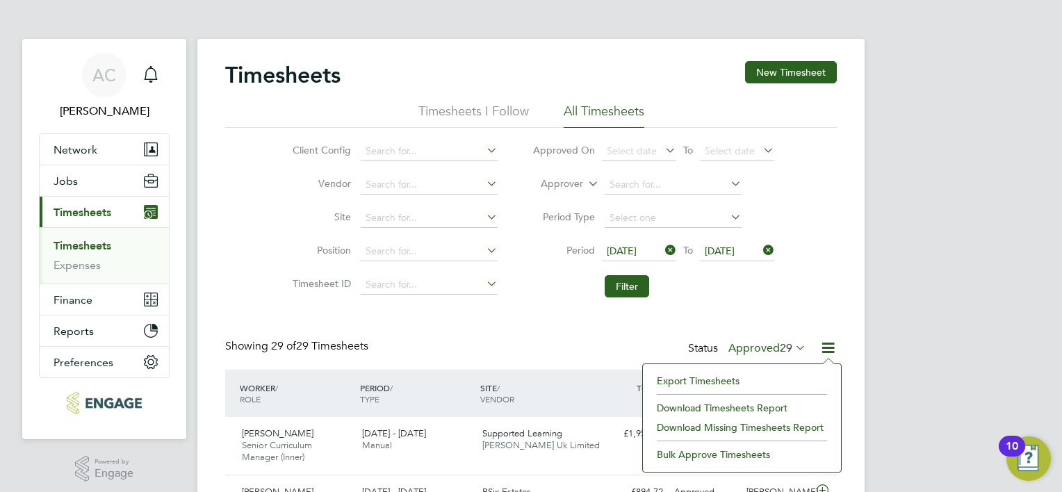
click at [751, 406] on li "Download Timesheets Report" at bounding box center [742, 407] width 184 height 19
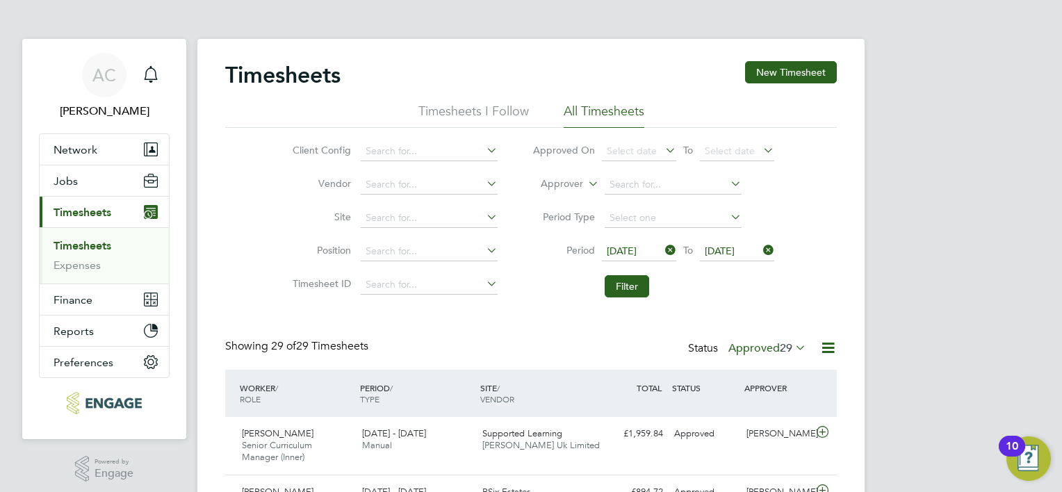
click at [631, 245] on span "[DATE]" at bounding box center [622, 251] width 30 height 13
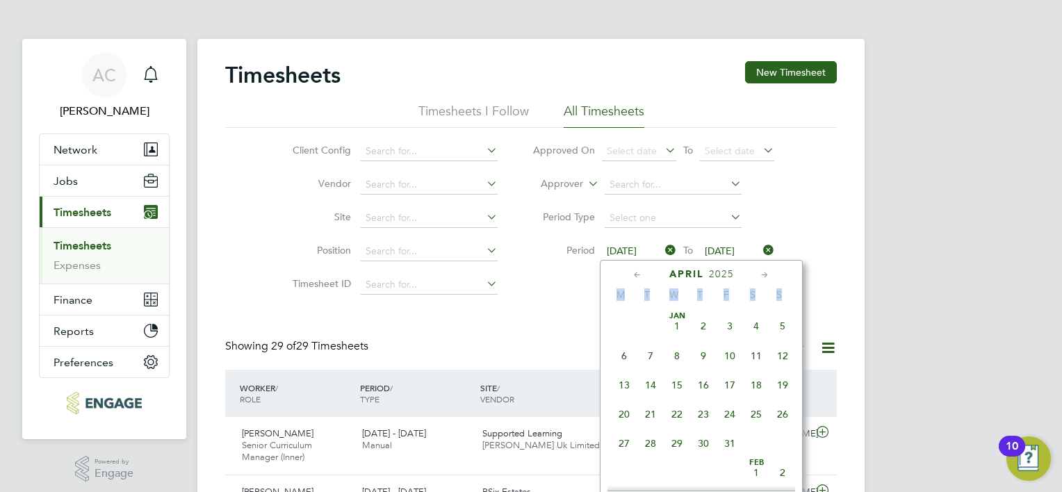
scroll to position [515, 0]
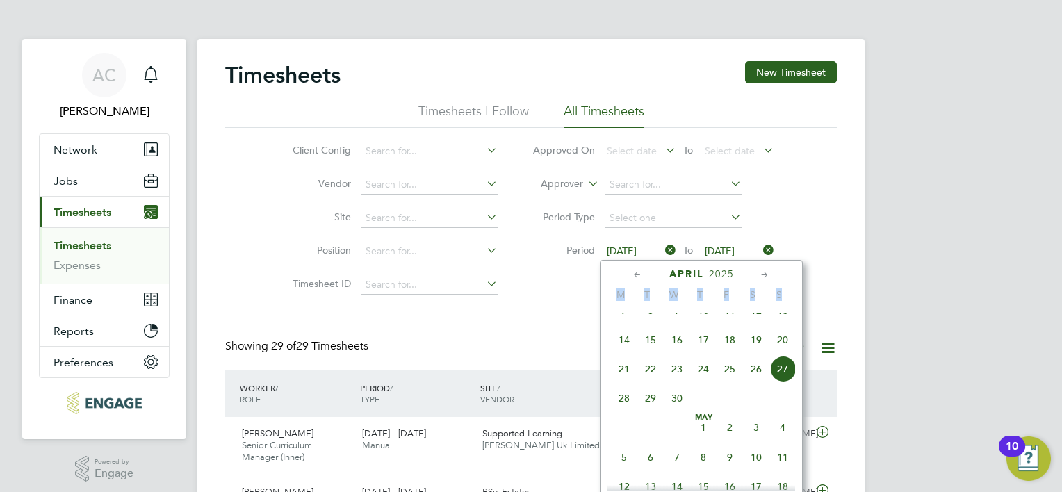
click at [618, 382] on span "21" at bounding box center [624, 369] width 26 height 26
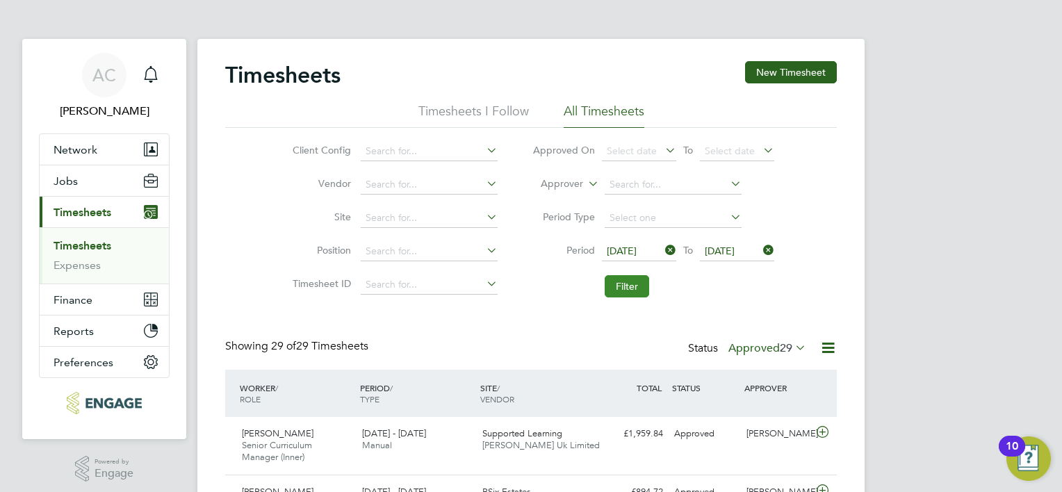
click at [626, 286] on button "Filter" at bounding box center [627, 286] width 44 height 22
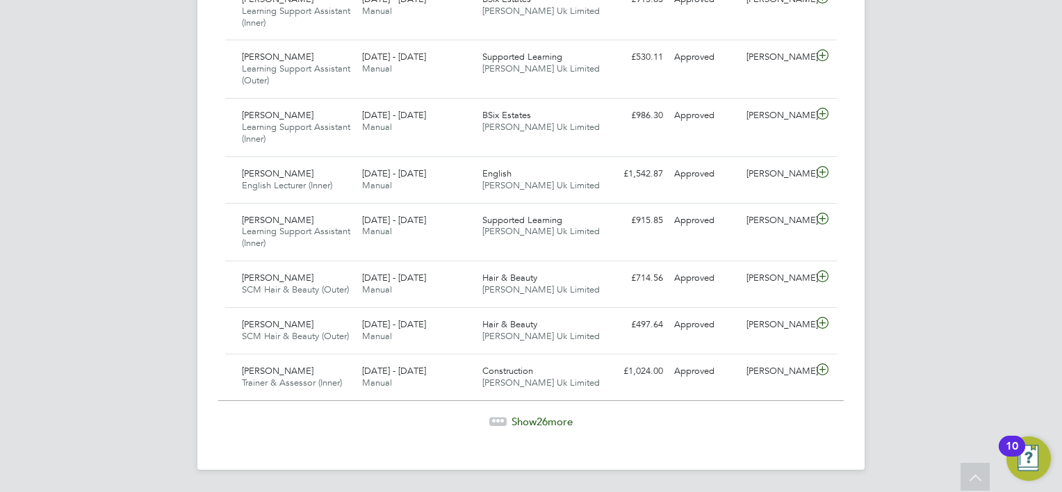
click at [565, 420] on span "Show 26 more" at bounding box center [542, 421] width 61 height 13
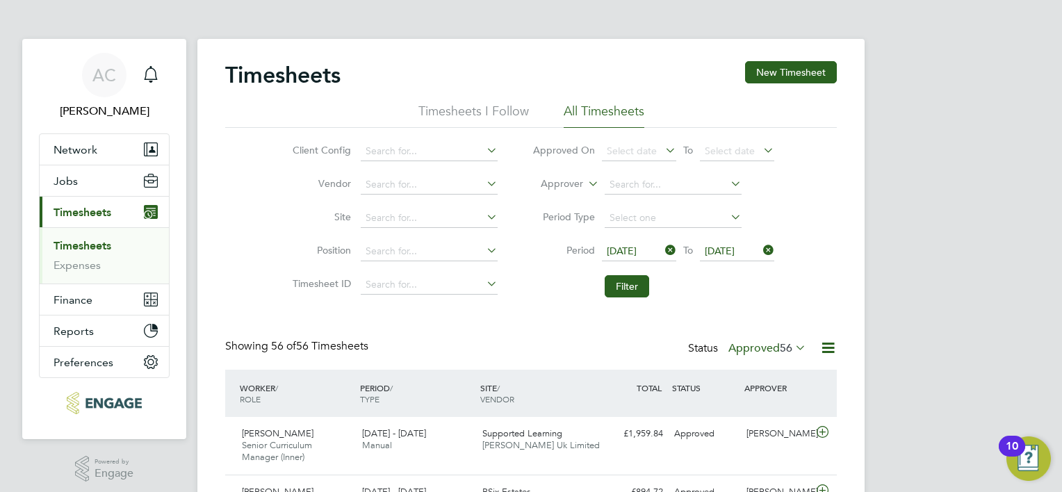
click at [828, 350] on icon at bounding box center [828, 347] width 17 height 17
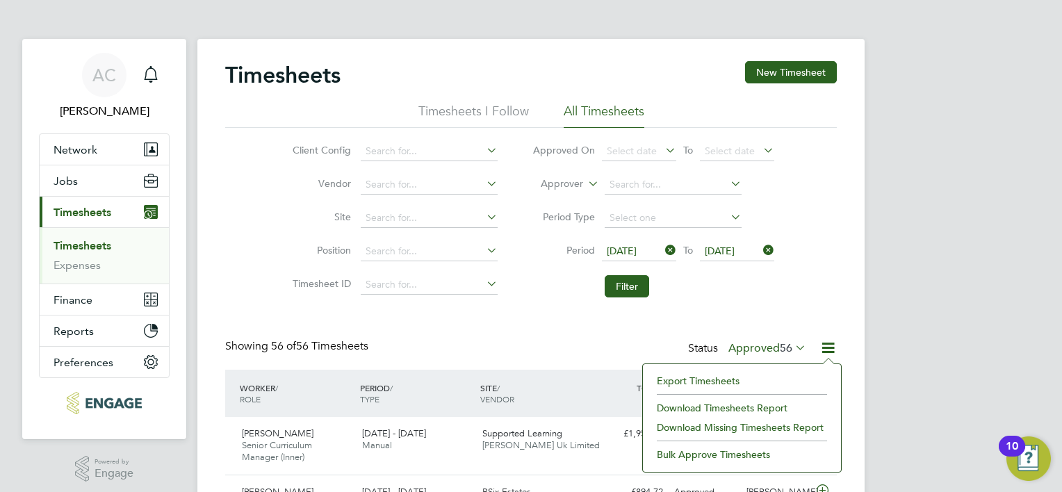
click at [747, 406] on li "Download Timesheets Report" at bounding box center [742, 407] width 184 height 19
